Goal: Information Seeking & Learning: Learn about a topic

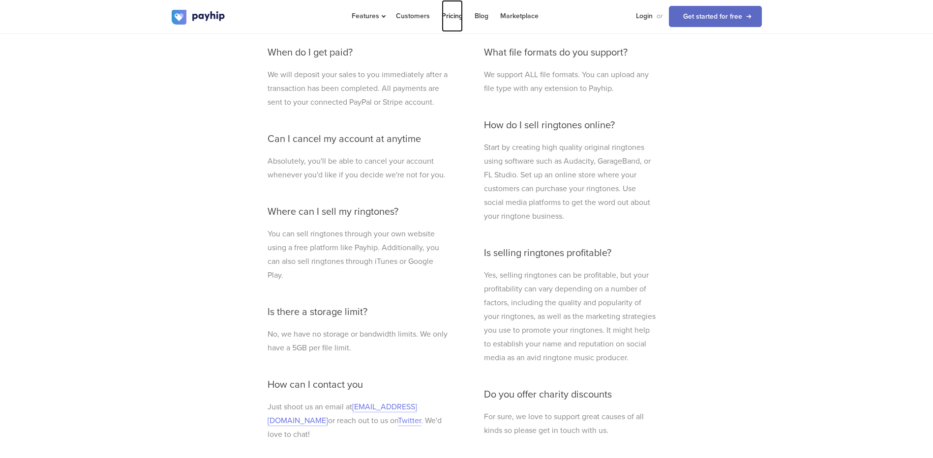
click at [449, 17] on link "Pricing" at bounding box center [452, 16] width 21 height 32
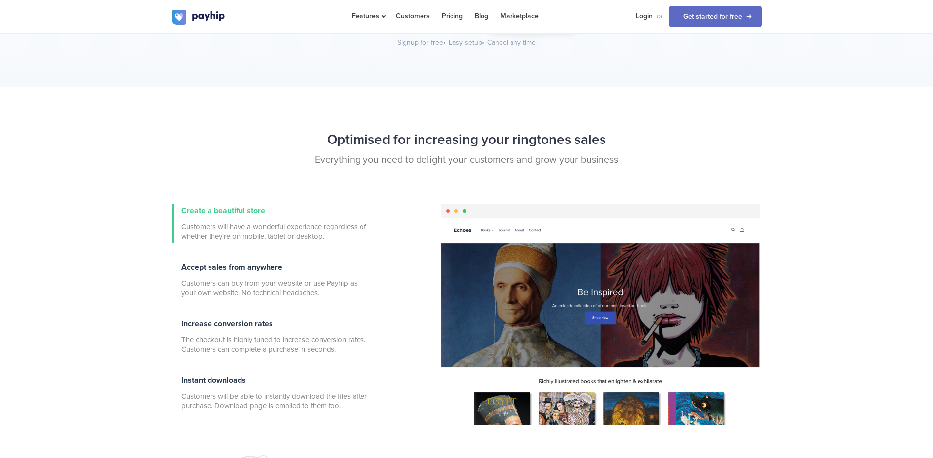
scroll to position [197, 0]
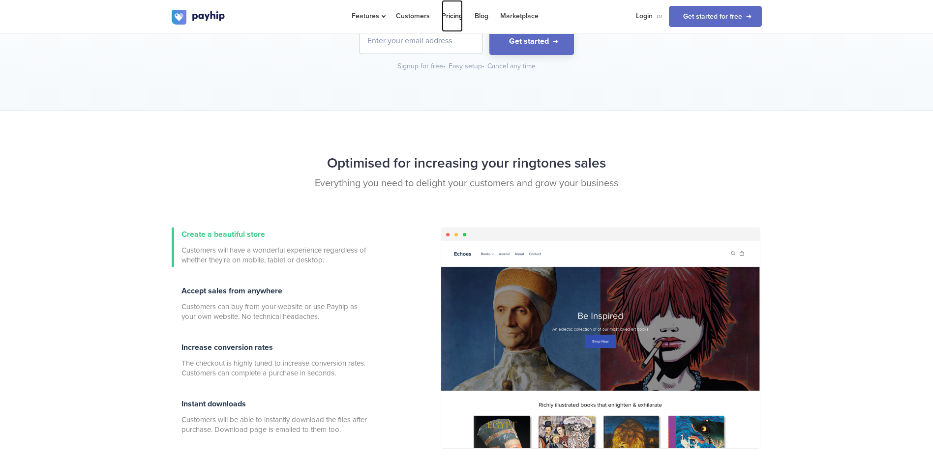
click at [450, 17] on link "Pricing" at bounding box center [452, 16] width 21 height 32
